Goal: Communication & Community: Participate in discussion

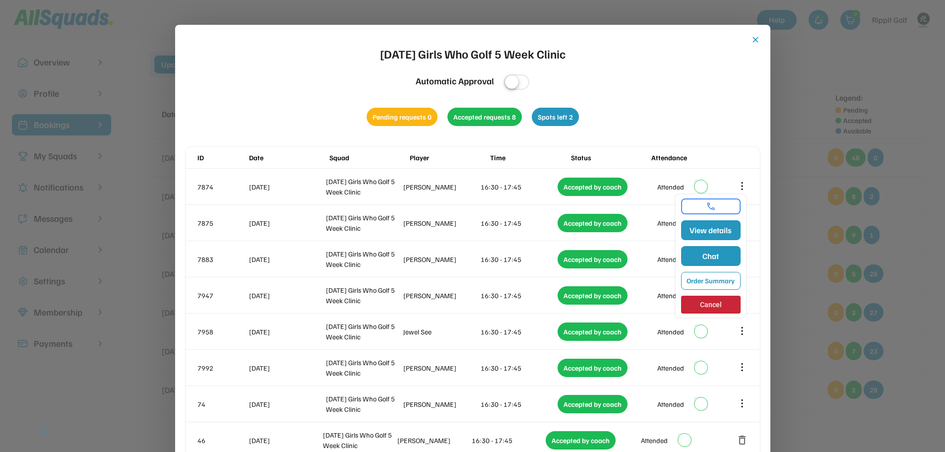
scroll to position [99, 0]
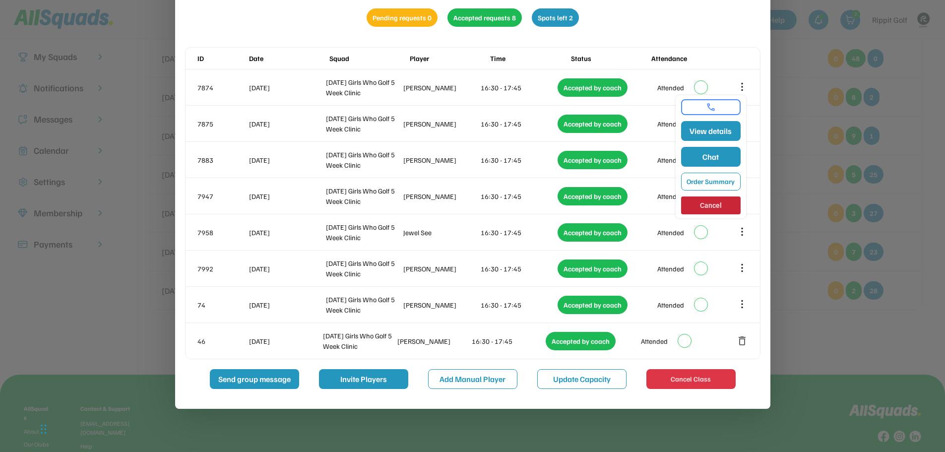
click at [794, 180] on div at bounding box center [472, 226] width 945 height 452
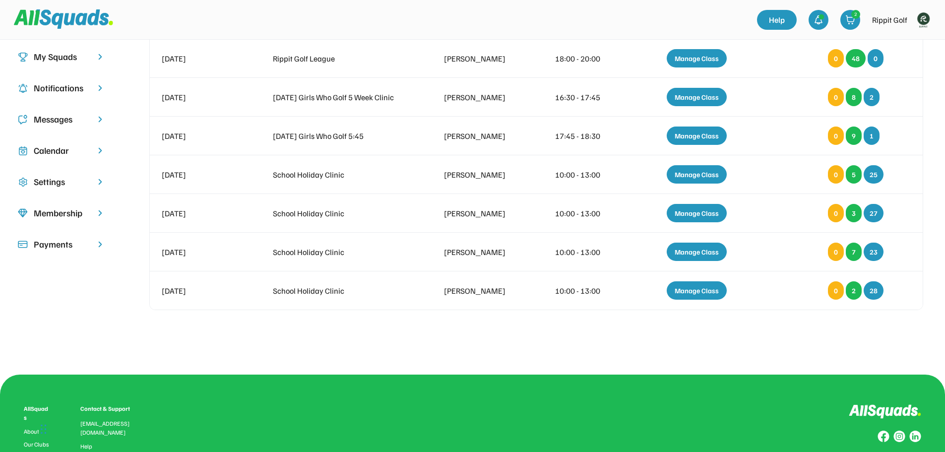
click at [55, 125] on div "Messages" at bounding box center [62, 119] width 56 height 13
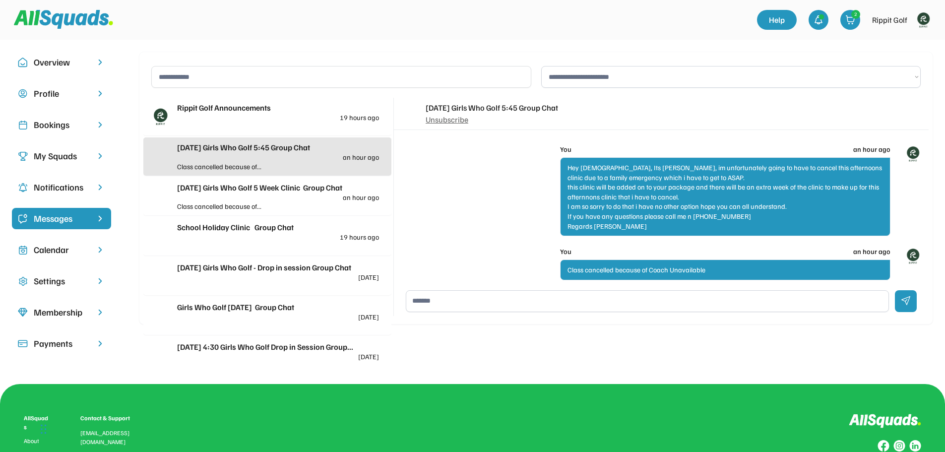
click at [293, 185] on div "Thursday Girls Who Golf 5 Week Clinic Group Chat" at bounding box center [278, 188] width 202 height 12
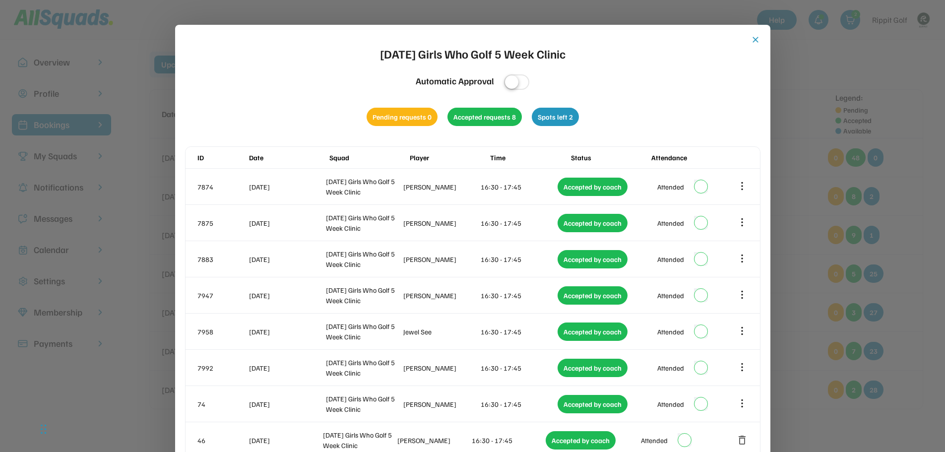
scroll to position [198, 0]
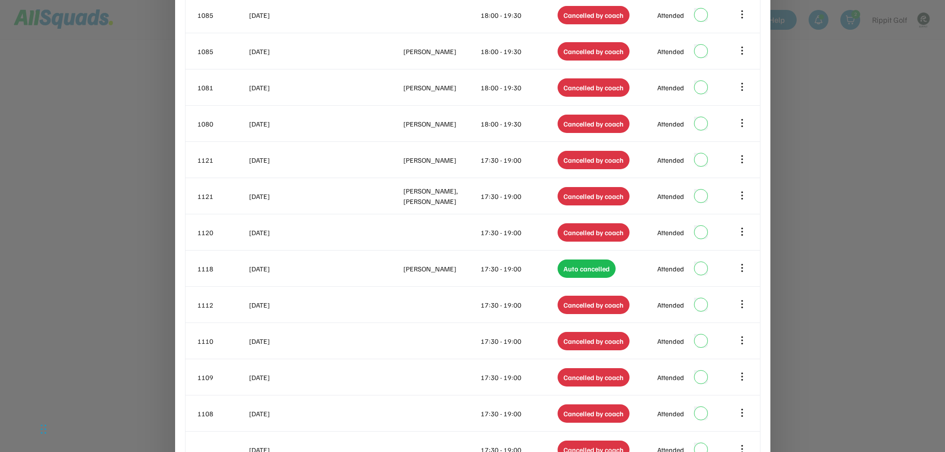
scroll to position [1885, 0]
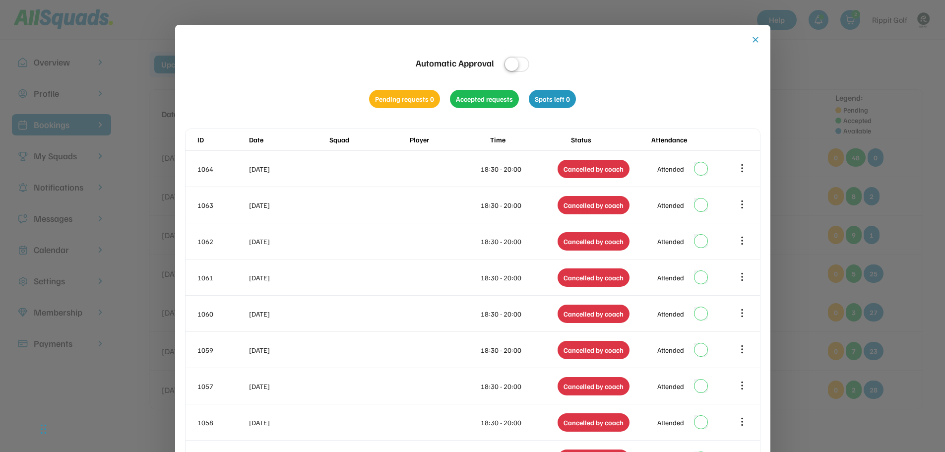
scroll to position [220, 0]
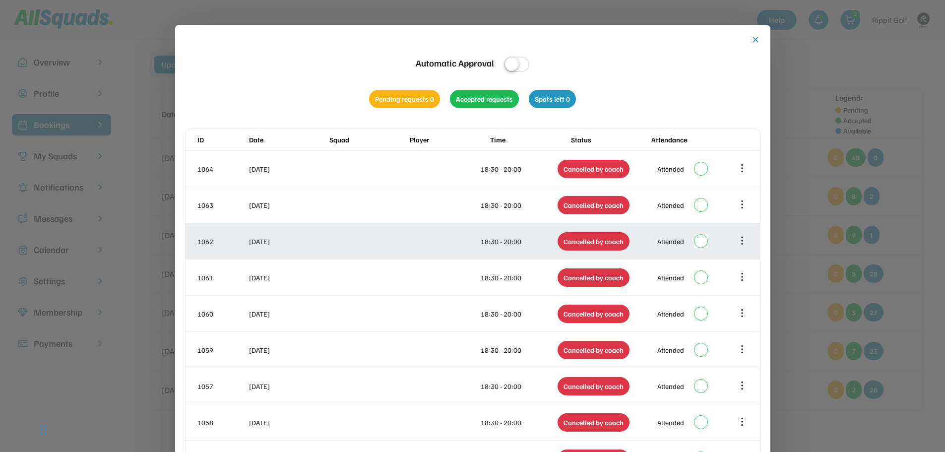
scroll to position [149, 0]
